Goal: Transaction & Acquisition: Purchase product/service

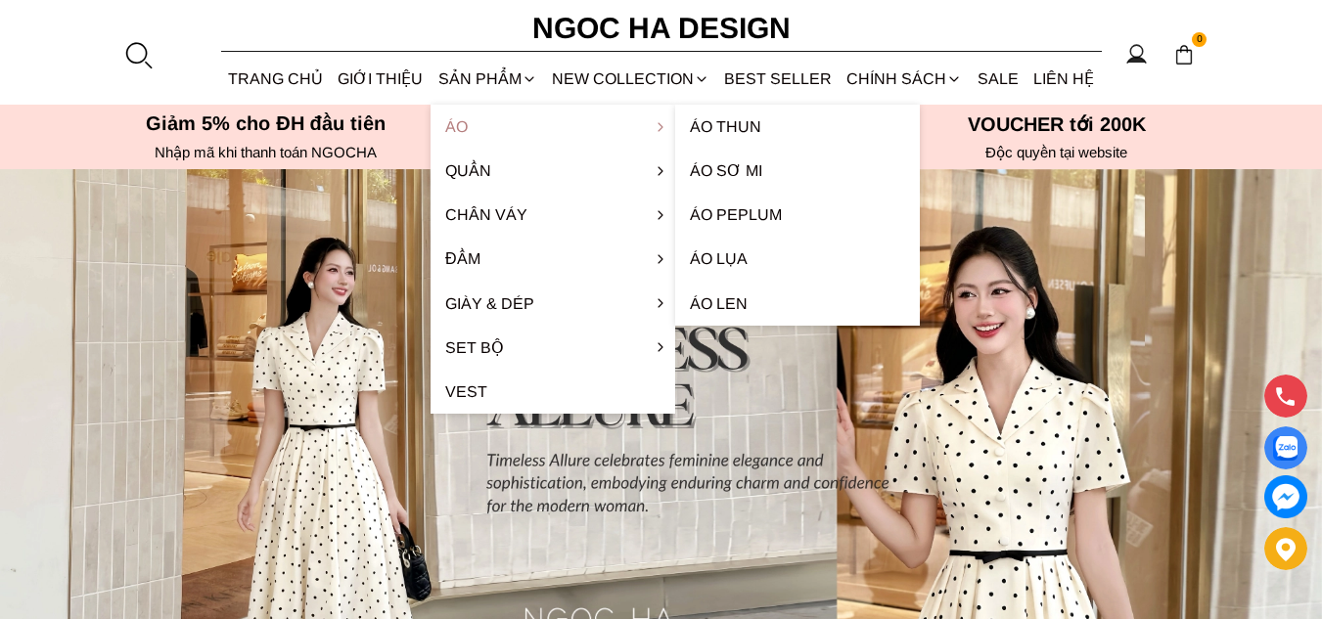
click at [468, 128] on link "Áo" at bounding box center [552, 127] width 245 height 44
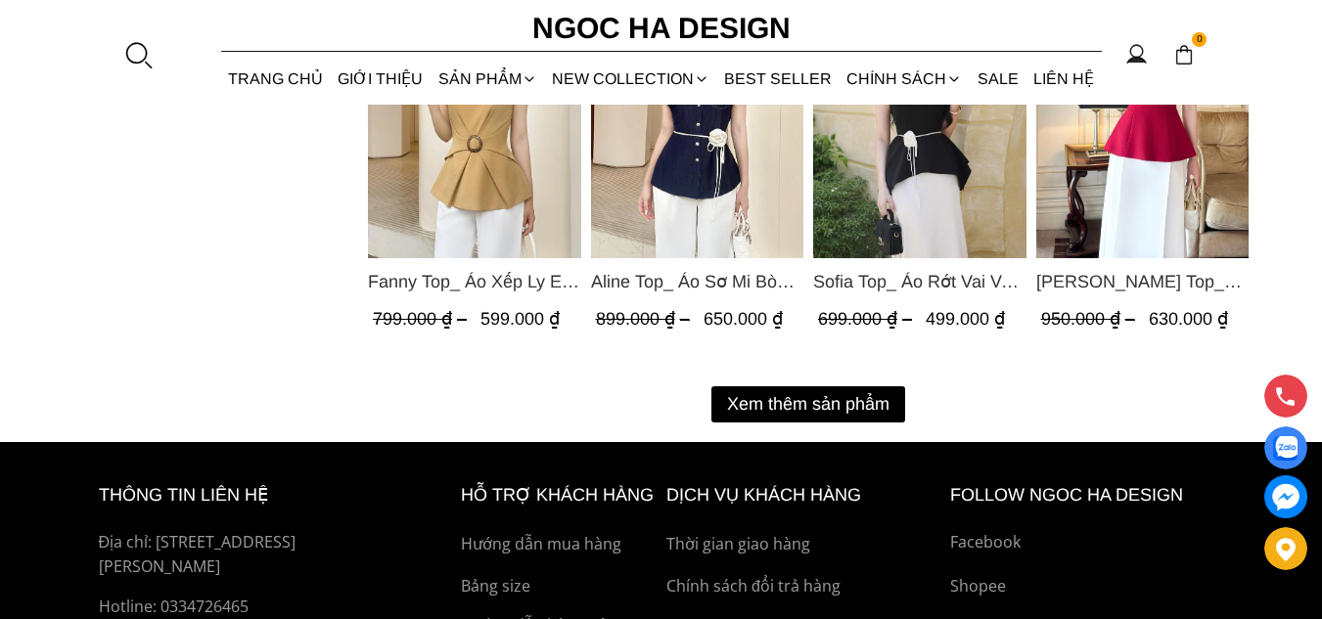
scroll to position [2641, 0]
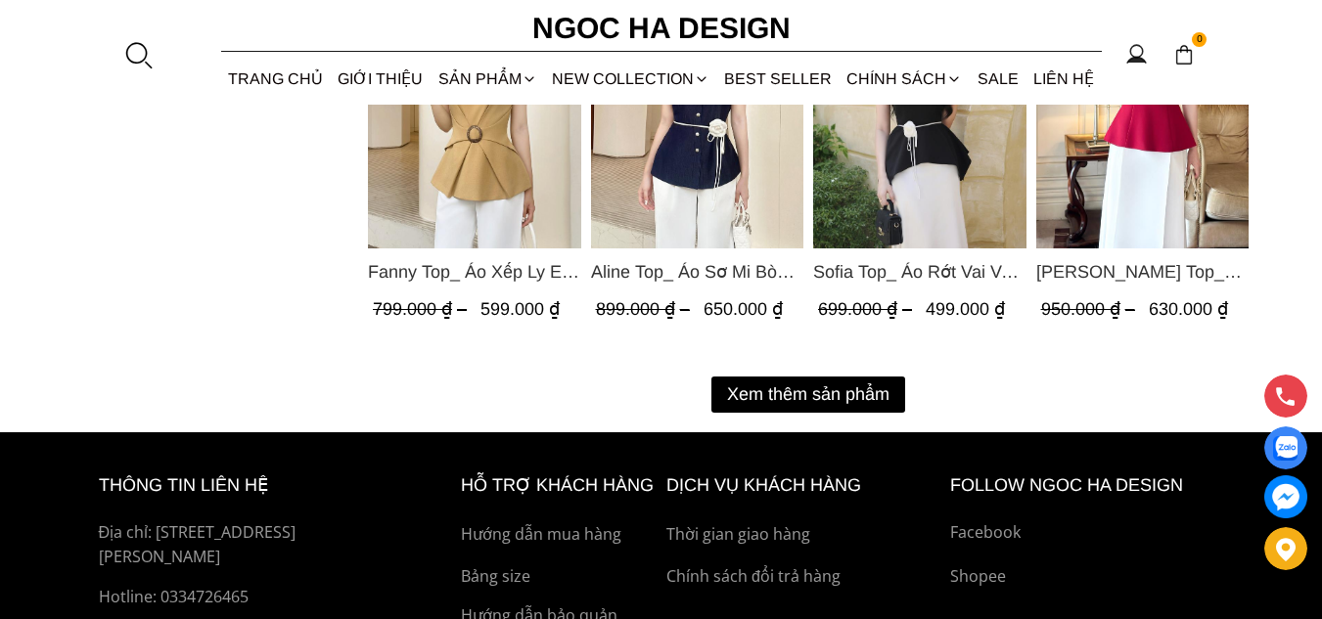
click at [792, 390] on button "Xem thêm sản phẩm" at bounding box center [808, 395] width 194 height 36
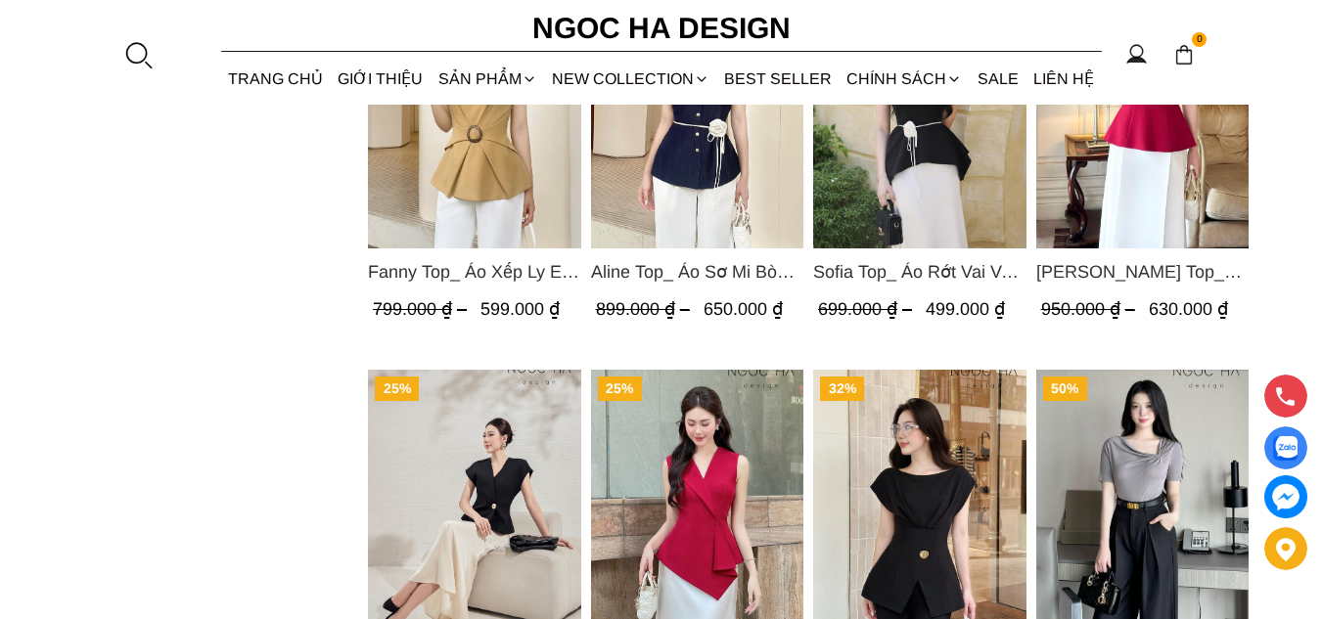
click at [489, 440] on img "Product image - Diva Set_ Áo Rớt Vai Cổ V, Chân Váy Lụa Đuôi Cá A1078+CV134" at bounding box center [474, 512] width 213 height 284
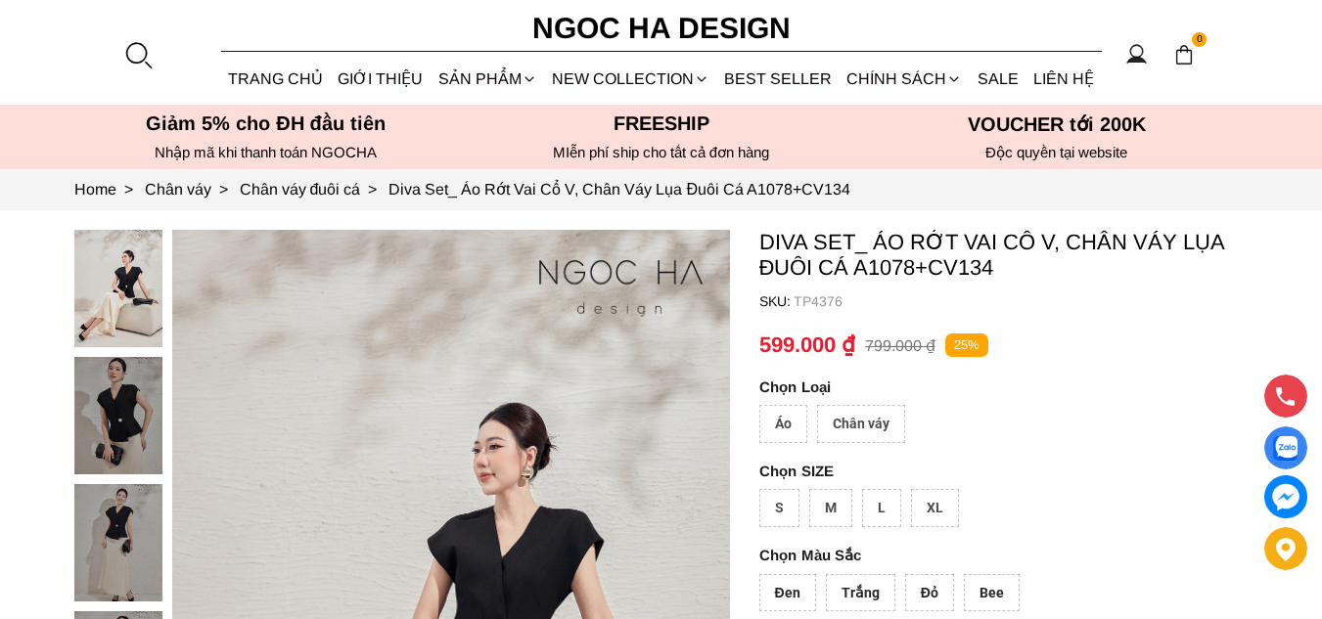
click at [848, 419] on div "Chân váy" at bounding box center [861, 424] width 88 height 38
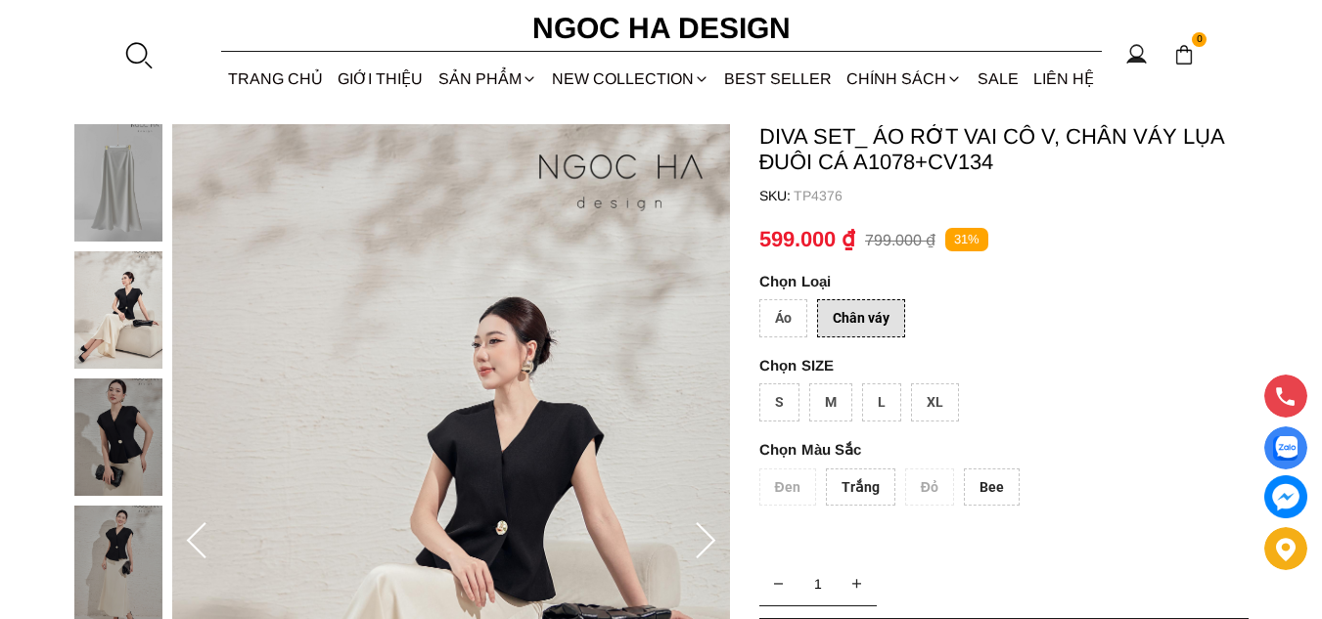
scroll to position [98, 0]
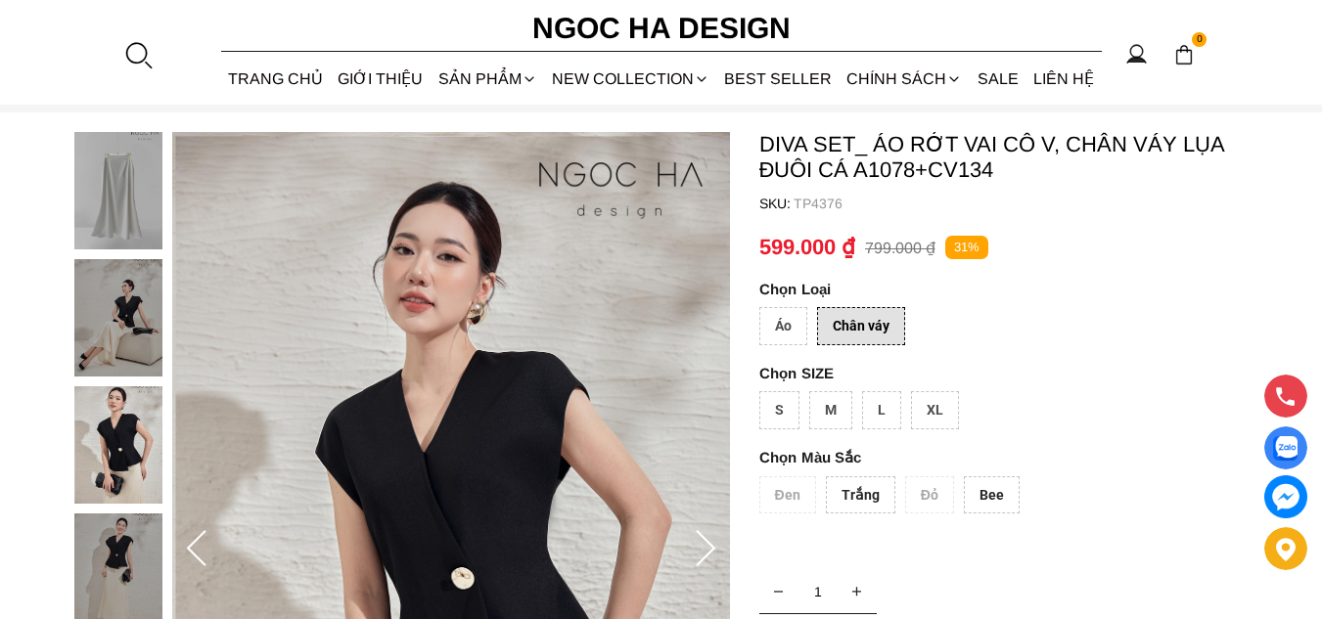
click at [881, 413] on div "L" at bounding box center [881, 410] width 39 height 38
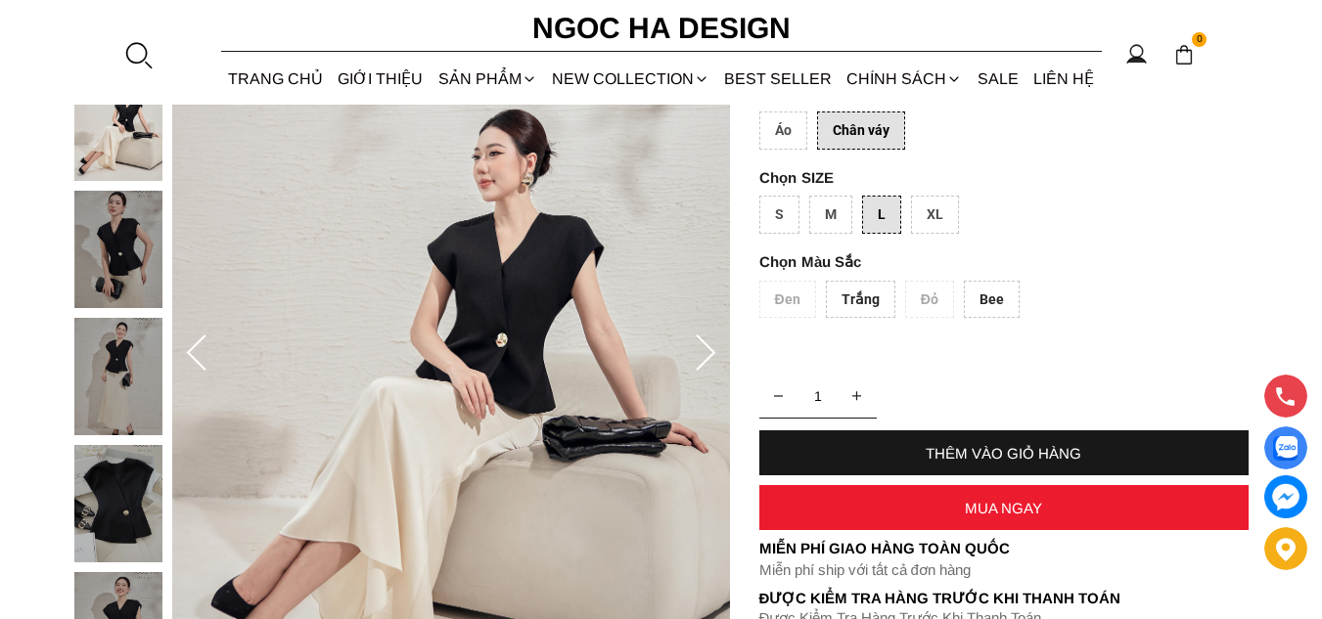
scroll to position [196, 0]
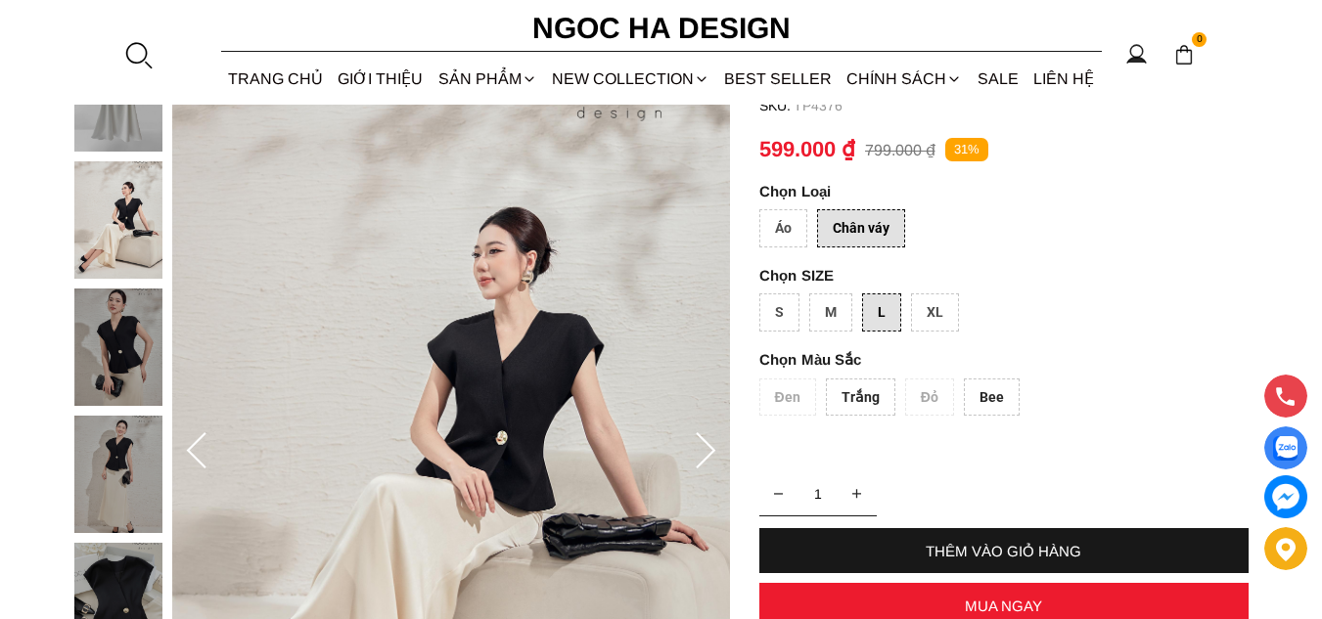
click at [790, 235] on div "Áo" at bounding box center [783, 228] width 48 height 38
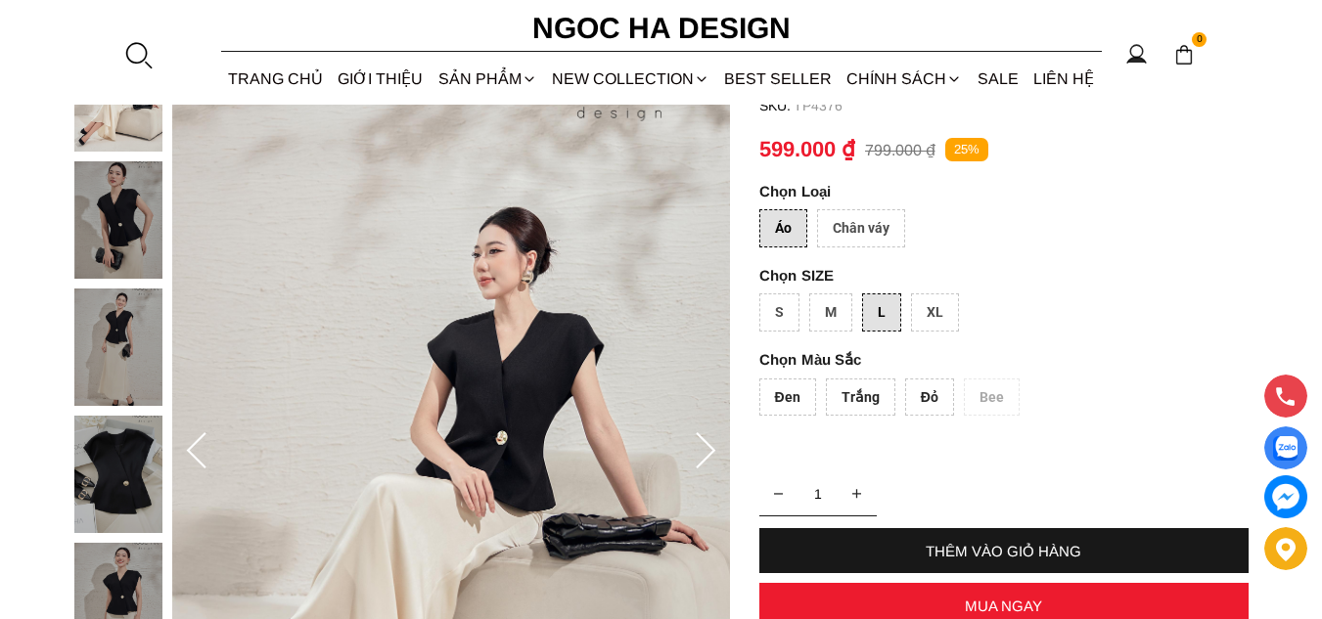
click at [937, 319] on div "XL" at bounding box center [935, 312] width 48 height 38
click at [124, 481] on img at bounding box center [118, 474] width 88 height 117
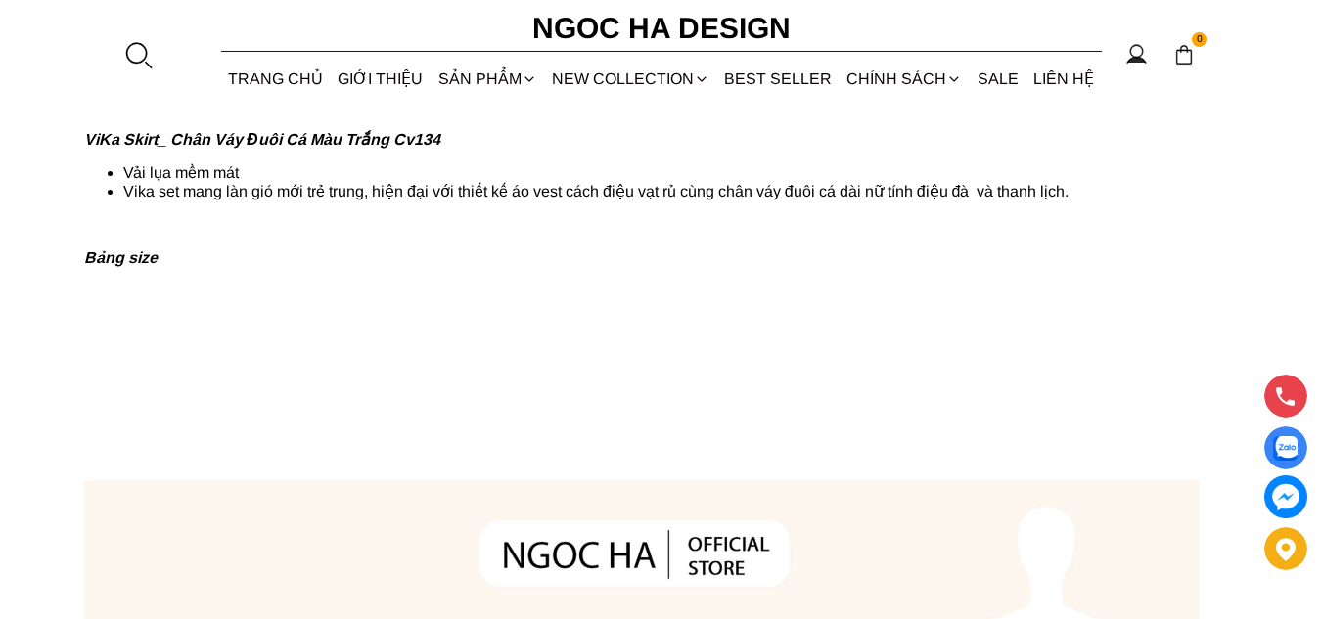
scroll to position [1076, 0]
